Goal: Task Accomplishment & Management: Use online tool/utility

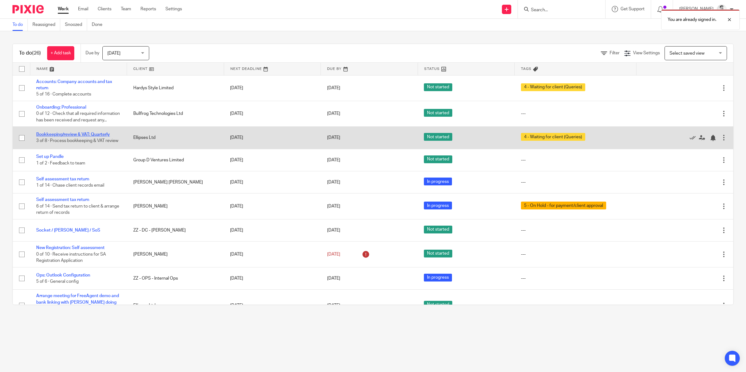
click at [76, 137] on link "Bookkeeping/review & VAT: Quarterly" at bounding box center [73, 134] width 74 height 4
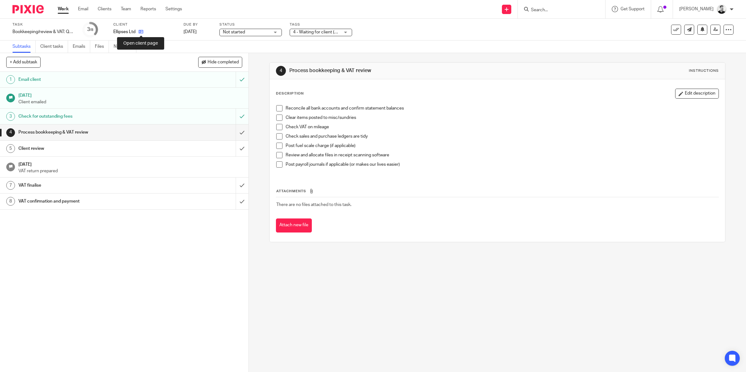
click at [143, 30] on icon at bounding box center [141, 31] width 5 height 5
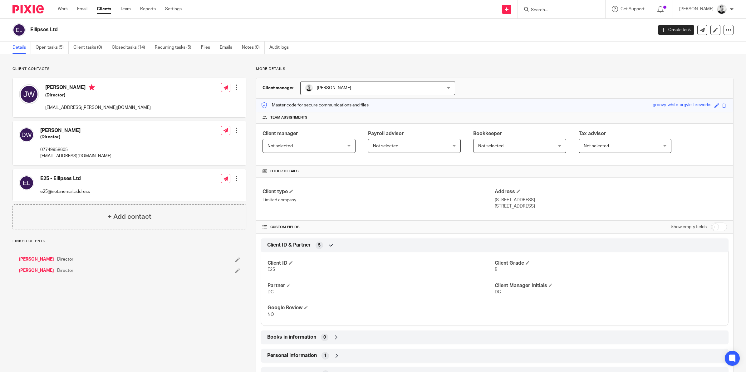
drag, startPoint x: 30, startPoint y: 28, endPoint x: 61, endPoint y: 31, distance: 31.3
click at [61, 31] on h2 "Ellipses Ltd" at bounding box center [277, 30] width 494 height 7
copy h2 "Ellipses Ltd"
